Goal: Find specific page/section: Find specific page/section

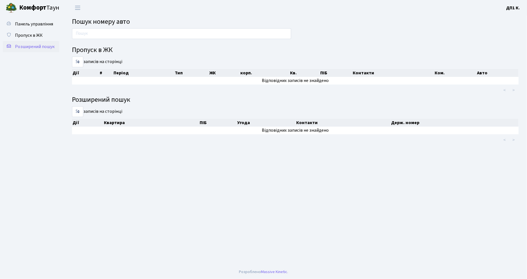
click at [56, 45] on link "Розширений пошук" at bounding box center [31, 46] width 57 height 11
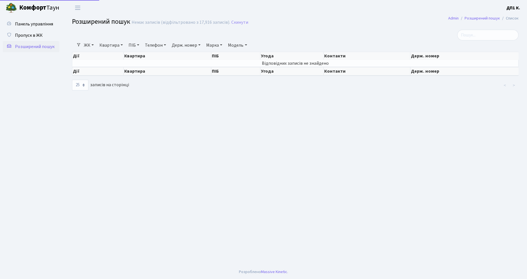
select select "25"
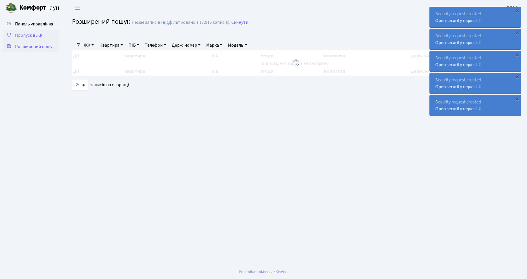
click at [53, 34] on link "Пропуск в ЖК" at bounding box center [31, 35] width 57 height 11
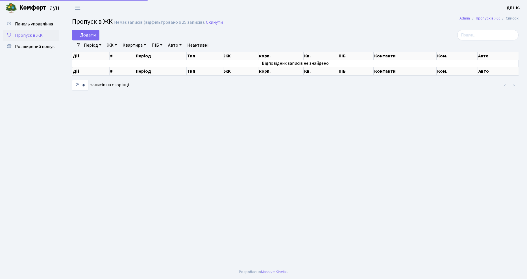
select select "25"
click at [52, 44] on span "Розширений пошук" at bounding box center [35, 47] width 40 height 6
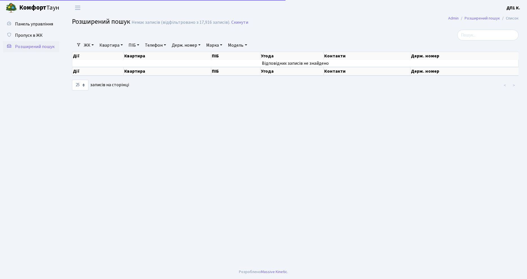
select select "25"
